Goal: Find specific page/section: Find specific page/section

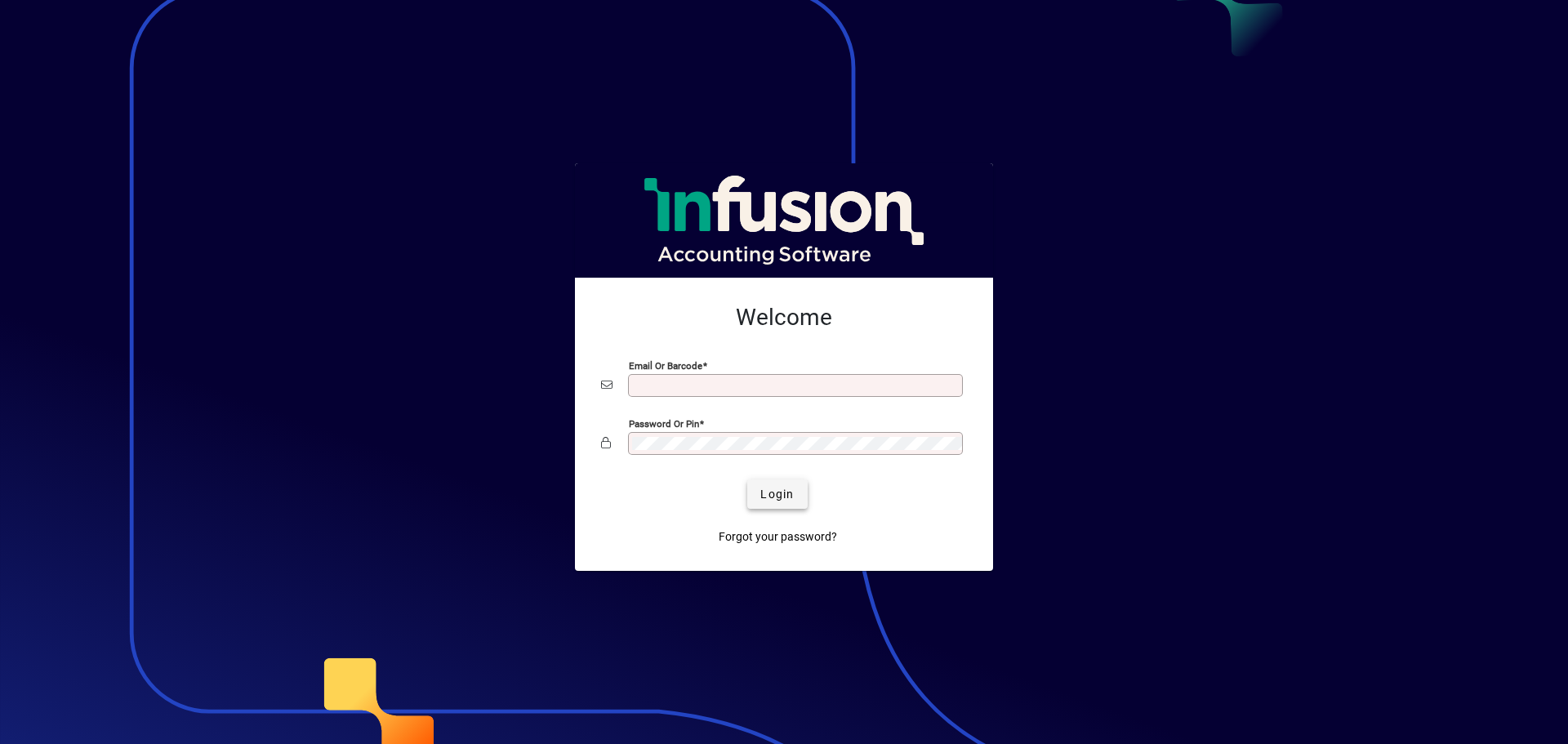
type input "**********"
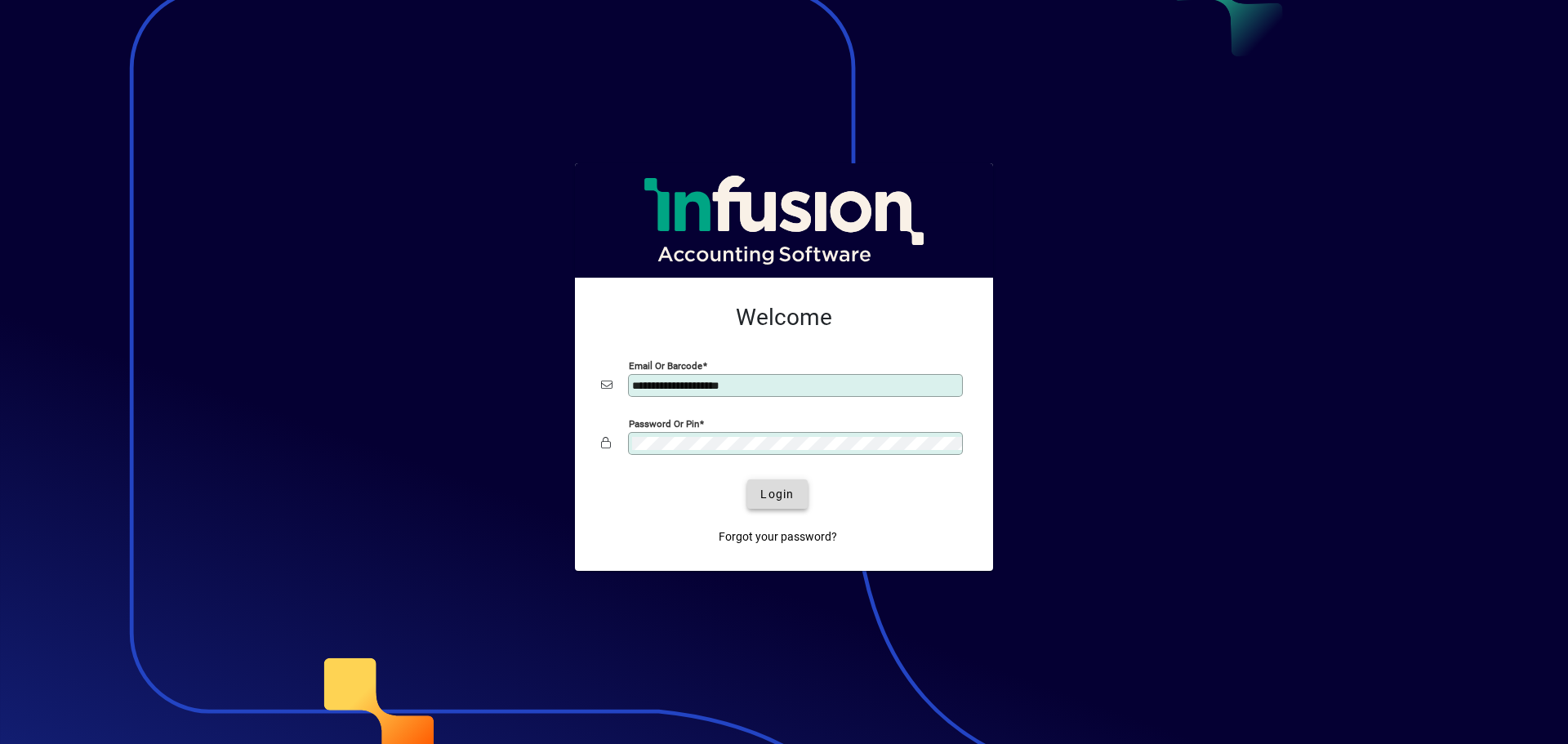
click at [775, 492] on span "Login" at bounding box center [776, 495] width 34 height 17
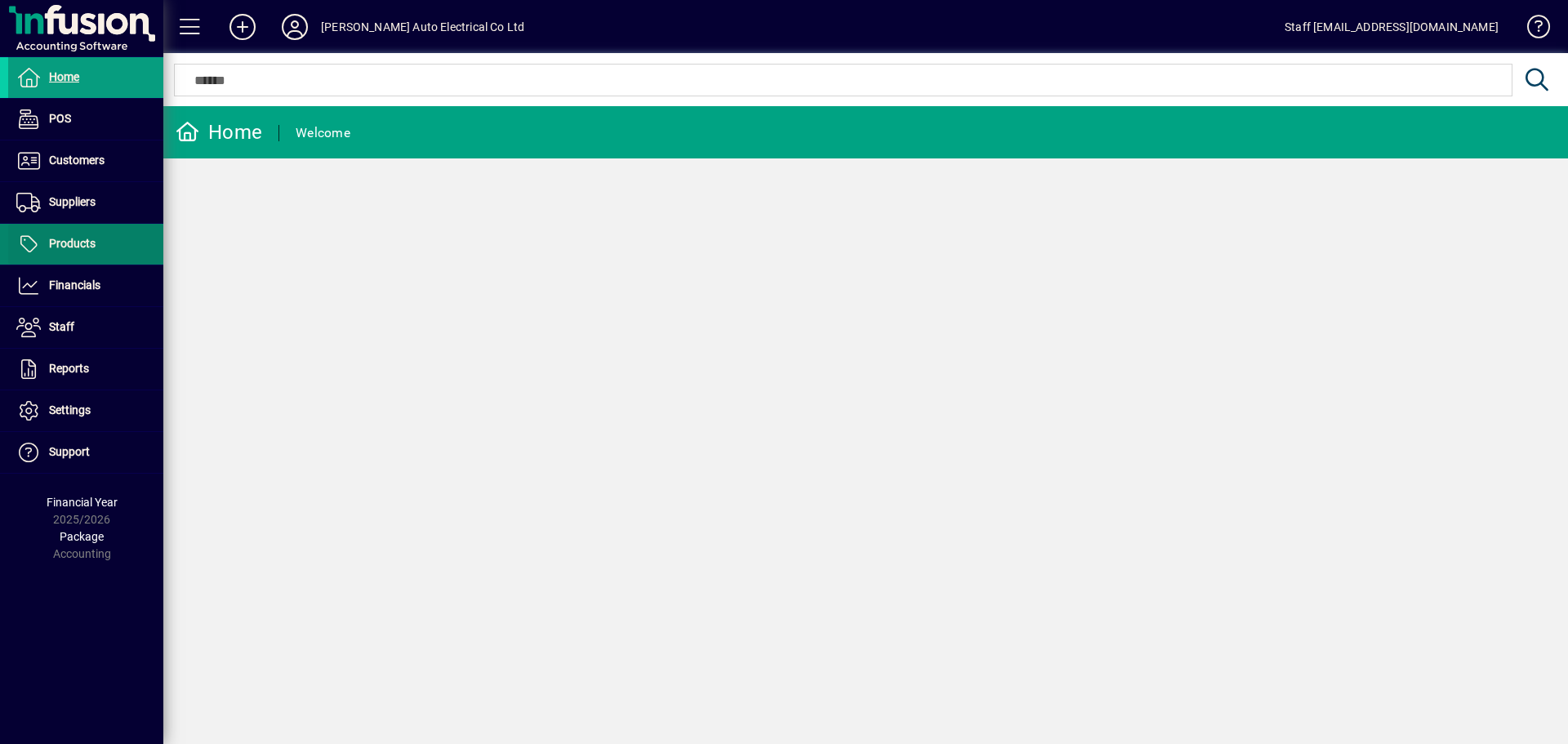
click at [107, 231] on span at bounding box center [85, 244] width 155 height 39
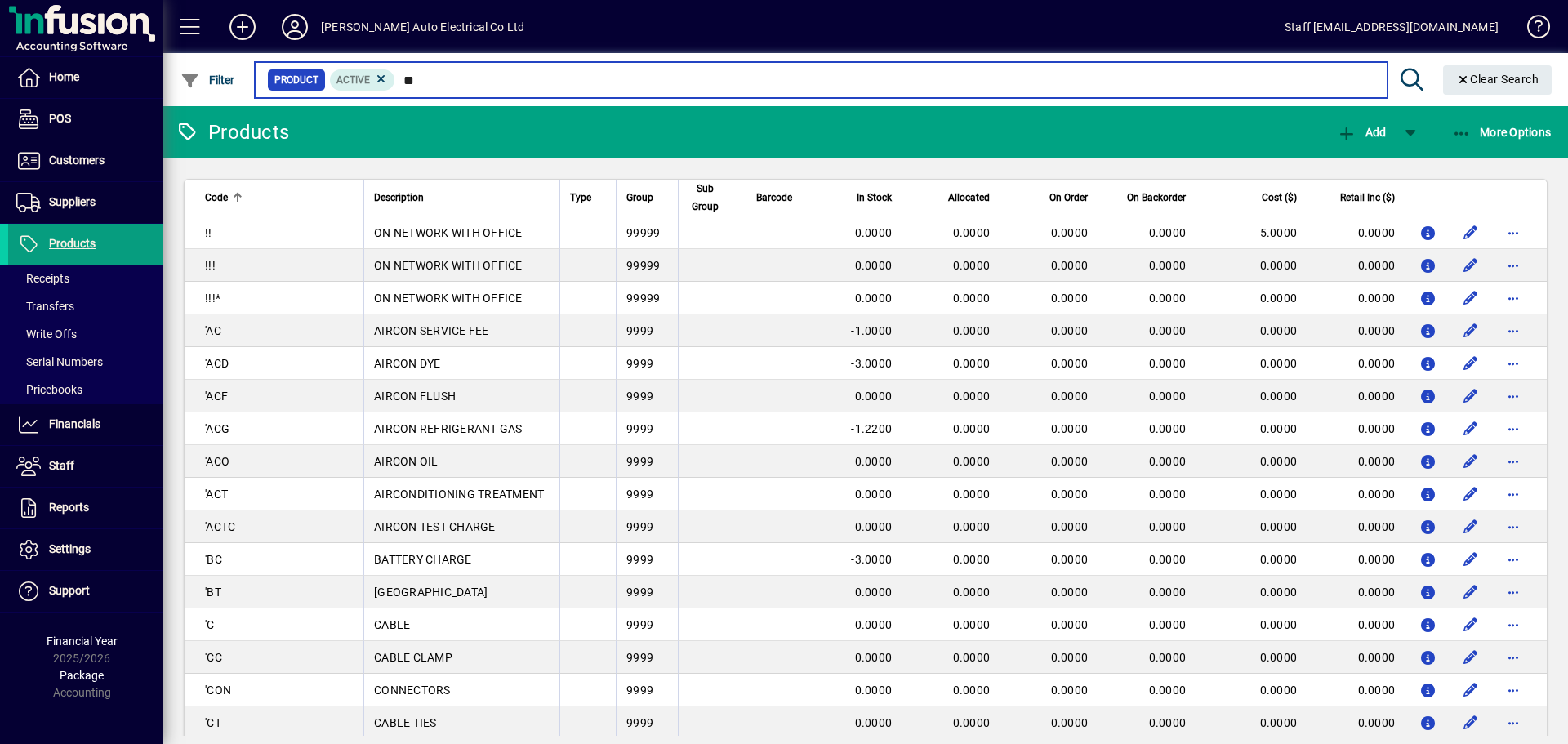
type input "***"
